Goal: Task Accomplishment & Management: Use online tool/utility

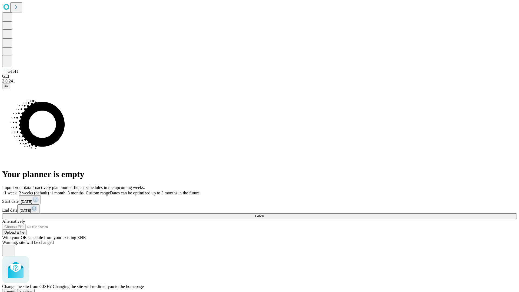
click at [33, 290] on span "Confirm" at bounding box center [26, 292] width 13 height 4
click at [17, 190] on label "1 week" at bounding box center [9, 192] width 15 height 5
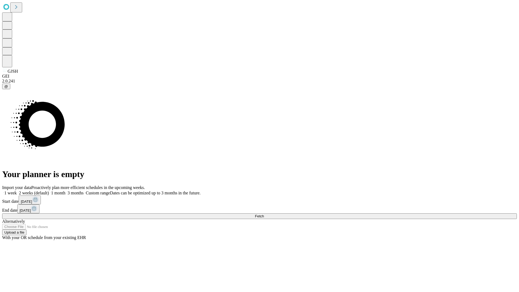
click at [264, 214] on span "Fetch" at bounding box center [259, 216] width 9 height 4
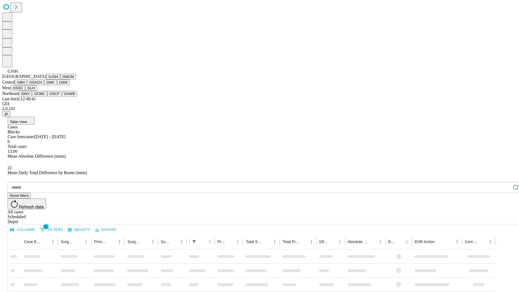
click at [60, 79] on button "GMCM" at bounding box center [68, 77] width 16 height 6
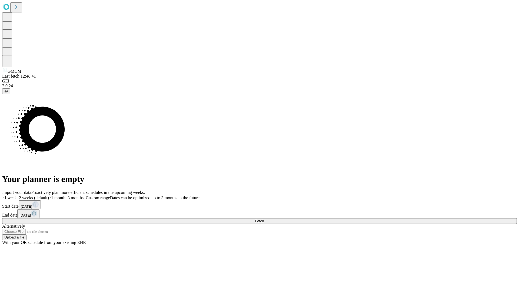
click at [17, 195] on label "1 week" at bounding box center [9, 197] width 15 height 5
click at [264, 219] on span "Fetch" at bounding box center [259, 221] width 9 height 4
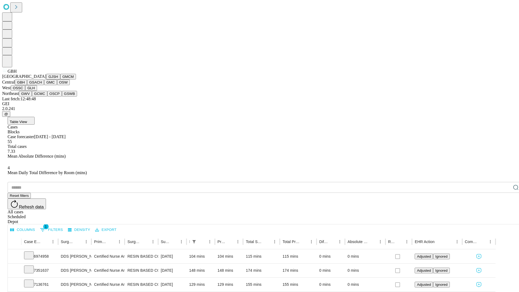
click at [42, 85] on button "GSACH" at bounding box center [35, 82] width 17 height 6
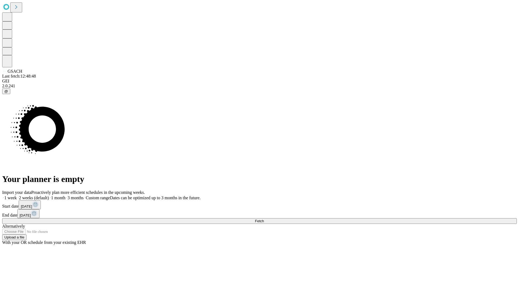
click at [17, 195] on label "1 week" at bounding box center [9, 197] width 15 height 5
click at [264, 219] on span "Fetch" at bounding box center [259, 221] width 9 height 4
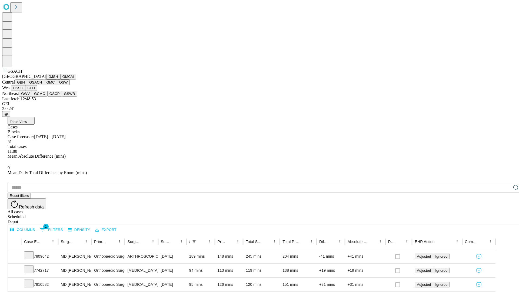
click at [44, 85] on button "GMC" at bounding box center [50, 82] width 13 height 6
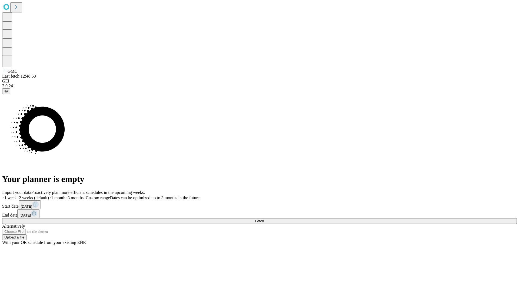
click at [17, 195] on label "1 week" at bounding box center [9, 197] width 15 height 5
click at [264, 219] on span "Fetch" at bounding box center [259, 221] width 9 height 4
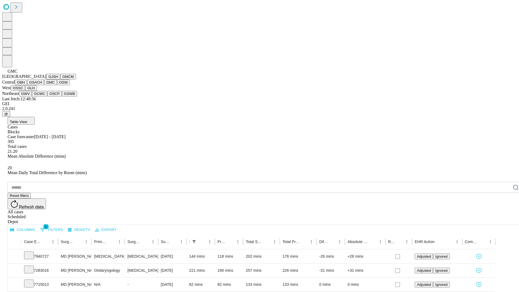
click at [57, 85] on button "OSW" at bounding box center [63, 82] width 13 height 6
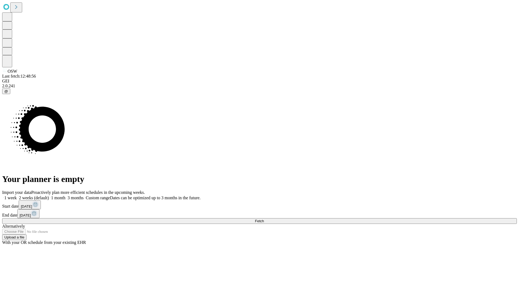
click at [17, 195] on label "1 week" at bounding box center [9, 197] width 15 height 5
click at [264, 219] on span "Fetch" at bounding box center [259, 221] width 9 height 4
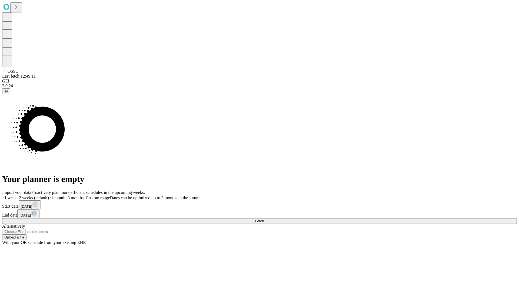
click at [17, 195] on label "1 week" at bounding box center [9, 197] width 15 height 5
click at [264, 219] on span "Fetch" at bounding box center [259, 221] width 9 height 4
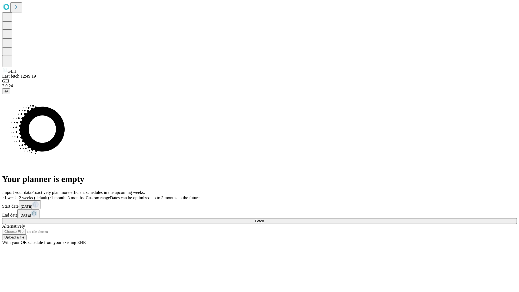
click at [264, 219] on span "Fetch" at bounding box center [259, 221] width 9 height 4
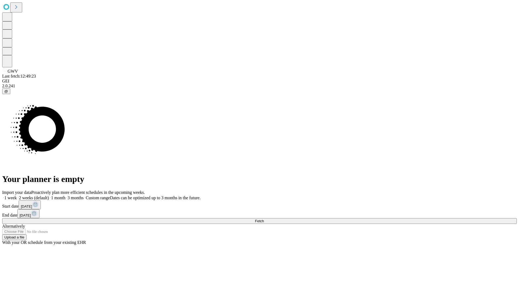
click at [17, 195] on label "1 week" at bounding box center [9, 197] width 15 height 5
click at [264, 219] on span "Fetch" at bounding box center [259, 221] width 9 height 4
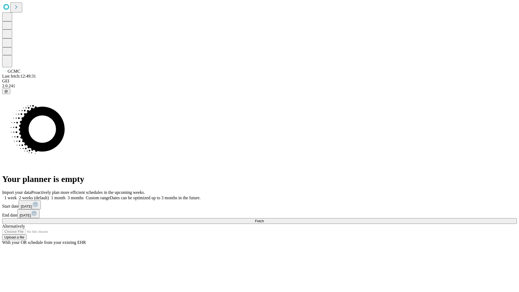
click at [264, 219] on span "Fetch" at bounding box center [259, 221] width 9 height 4
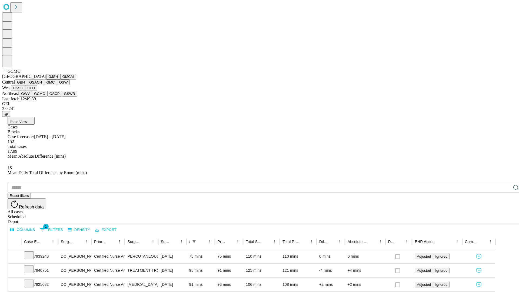
click at [47, 96] on button "OSCP" at bounding box center [54, 94] width 15 height 6
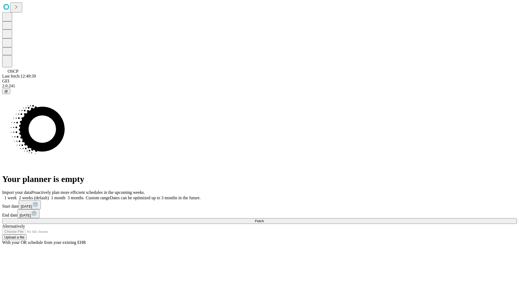
click at [17, 195] on label "1 week" at bounding box center [9, 197] width 15 height 5
click at [264, 219] on span "Fetch" at bounding box center [259, 221] width 9 height 4
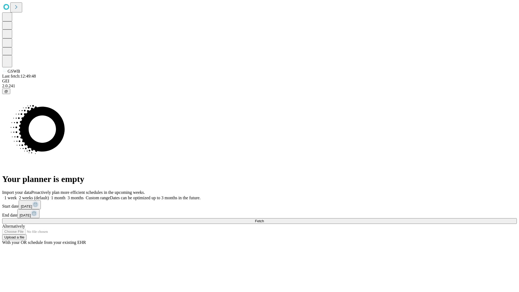
click at [17, 195] on label "1 week" at bounding box center [9, 197] width 15 height 5
click at [264, 219] on span "Fetch" at bounding box center [259, 221] width 9 height 4
